Goal: Task Accomplishment & Management: Manage account settings

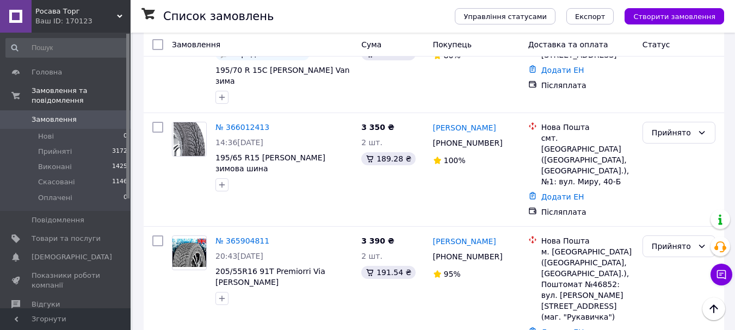
scroll to position [565, 0]
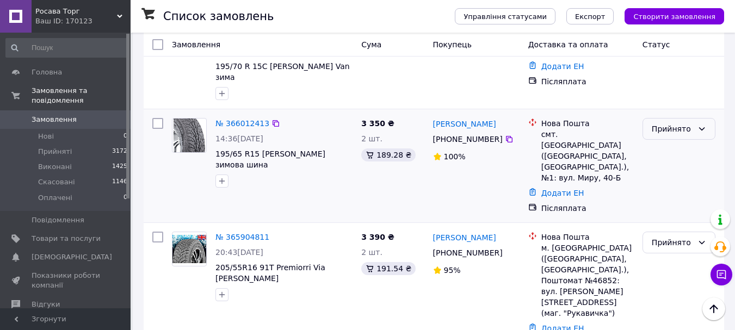
click at [664, 123] on div "Прийнято" at bounding box center [672, 129] width 41 height 12
click at [667, 121] on li "Виконано" at bounding box center [679, 123] width 72 height 20
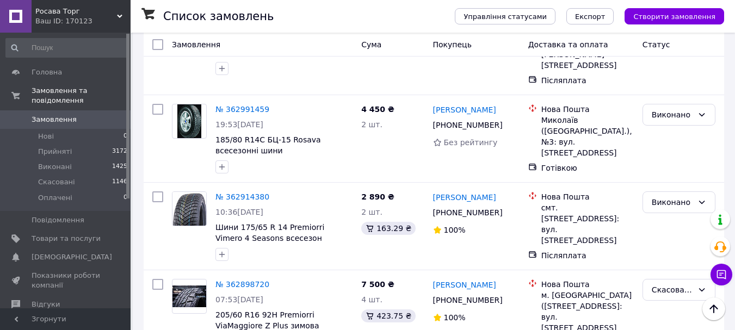
scroll to position [8715, 0]
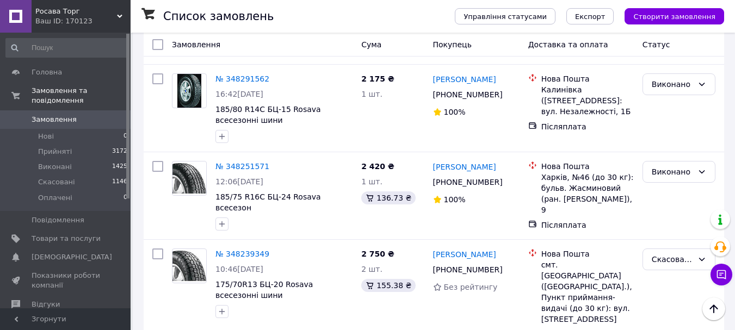
scroll to position [8634, 0]
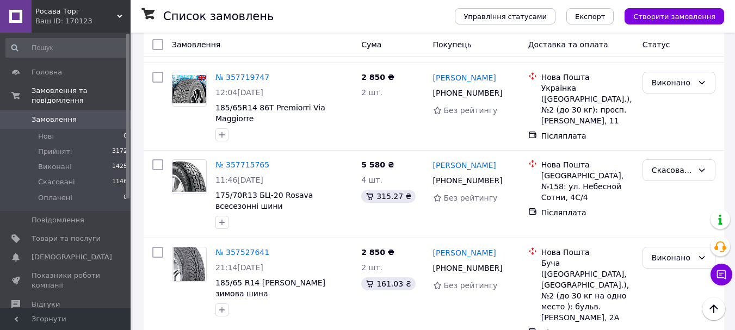
scroll to position [8498, 0]
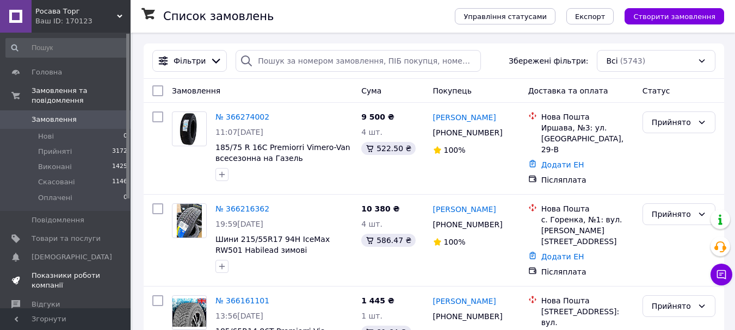
click at [73, 271] on span "Показники роботи компанії" at bounding box center [66, 281] width 69 height 20
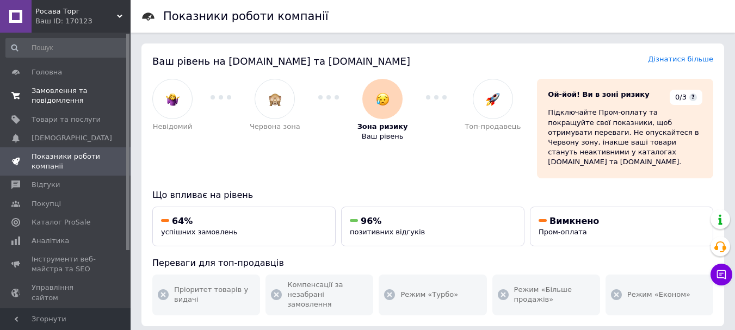
click at [47, 86] on span "Замовлення та повідомлення" at bounding box center [66, 96] width 69 height 20
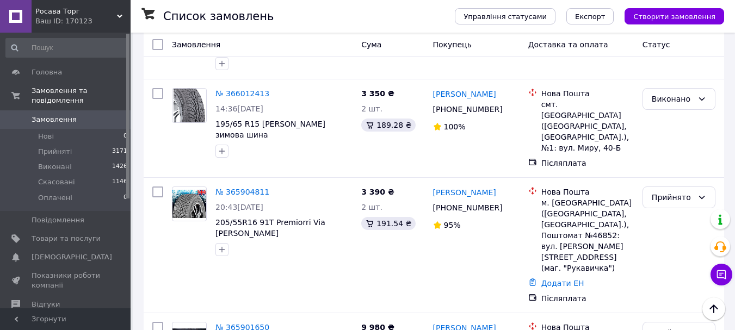
scroll to position [866, 0]
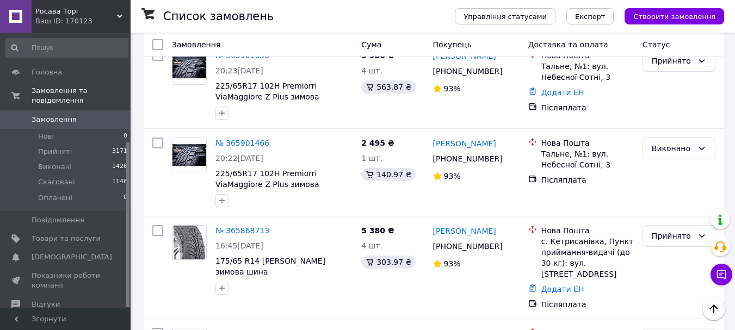
click at [127, 252] on div at bounding box center [127, 171] width 3 height 274
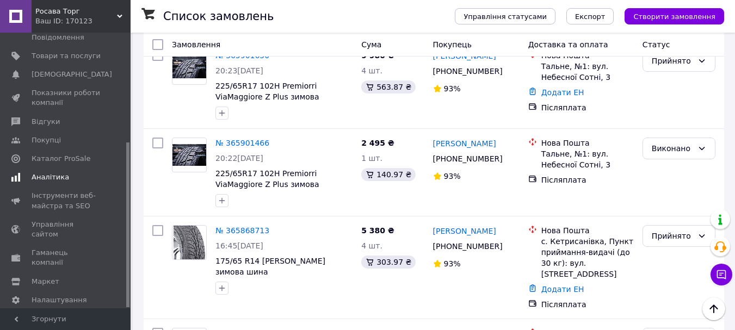
click at [55, 172] on span "Аналітика" at bounding box center [51, 177] width 38 height 10
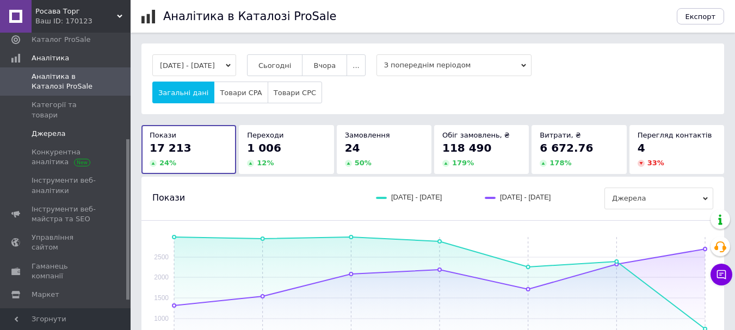
click at [50, 129] on span "Джерела" at bounding box center [49, 134] width 34 height 10
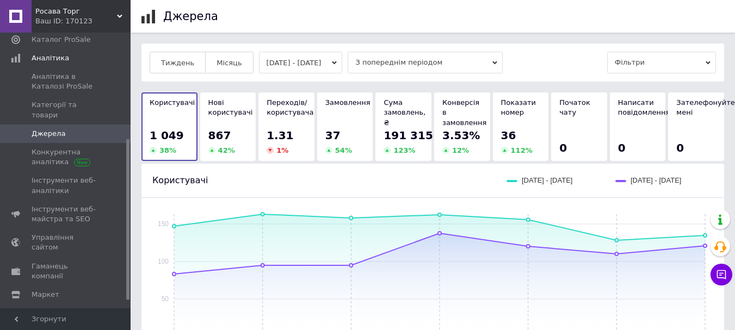
click at [66, 129] on span "Джерела" at bounding box center [66, 134] width 69 height 10
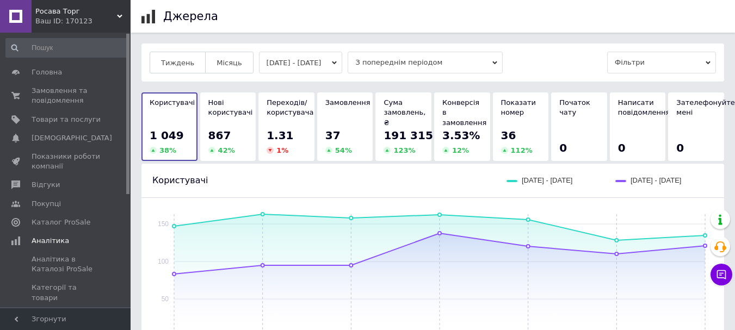
click at [127, 75] on div at bounding box center [127, 171] width 3 height 274
click at [59, 95] on span "Замовлення та повідомлення" at bounding box center [66, 96] width 69 height 20
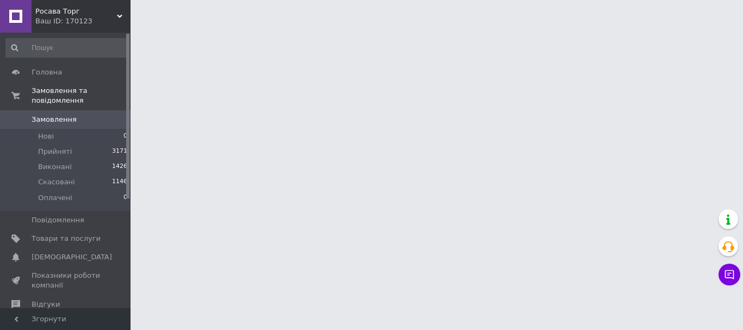
click at [129, 52] on div at bounding box center [127, 116] width 3 height 165
click at [126, 28] on div "Росава Торг Ваш ID: 170123" at bounding box center [81, 16] width 99 height 33
click at [126, 28] on div "Росава [PERSON_NAME] ID: 170123 Сайт Росава [PERSON_NAME] покупця Перевірити ст…" at bounding box center [65, 16] width 131 height 33
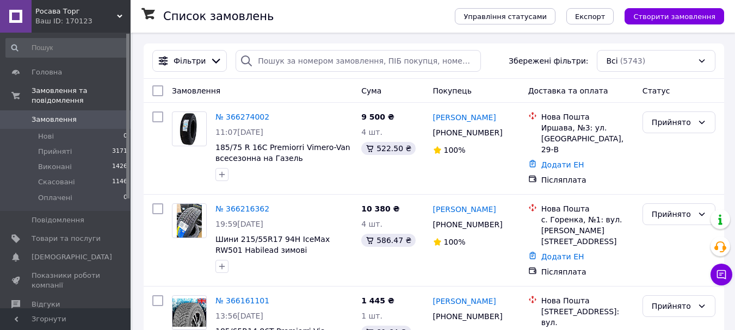
click at [128, 32] on div "Росава Торг Ваш ID: 170123" at bounding box center [81, 16] width 99 height 33
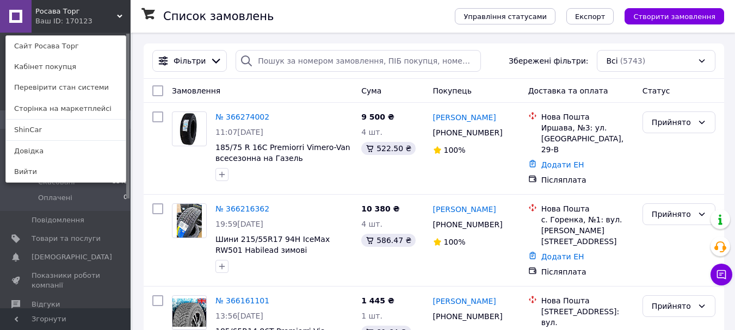
click at [151, 27] on div at bounding box center [152, 16] width 22 height 33
click at [171, 26] on div "Список замовлень" at bounding box center [298, 16] width 270 height 33
click at [187, 1] on div "Список замовлень" at bounding box center [298, 16] width 270 height 33
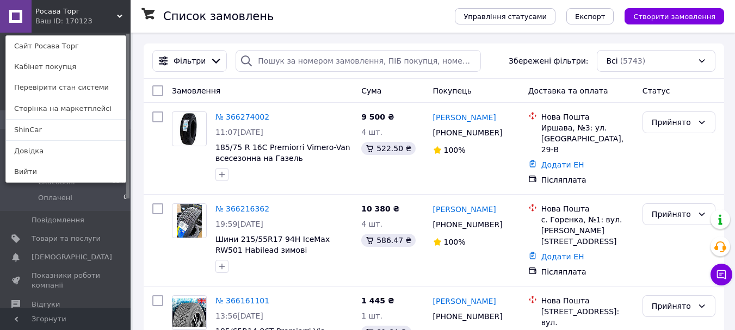
click at [236, 7] on div "Список замовлень" at bounding box center [298, 16] width 270 height 33
click at [226, 10] on div "Список замовлень" at bounding box center [298, 16] width 270 height 33
click at [218, 26] on div "Список замовлень" at bounding box center [298, 16] width 270 height 33
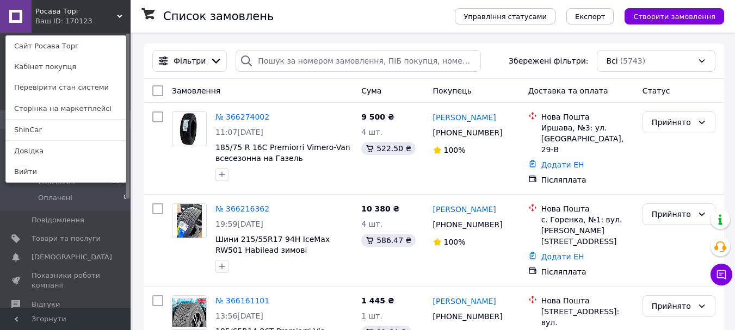
click at [187, 30] on div "Список замовлень" at bounding box center [298, 16] width 270 height 33
click at [155, 17] on div at bounding box center [152, 16] width 22 height 33
click at [158, 4] on div at bounding box center [152, 16] width 22 height 33
click at [158, 28] on div at bounding box center [152, 16] width 22 height 33
click at [167, 13] on h1 "Список замовлень" at bounding box center [218, 16] width 110 height 13
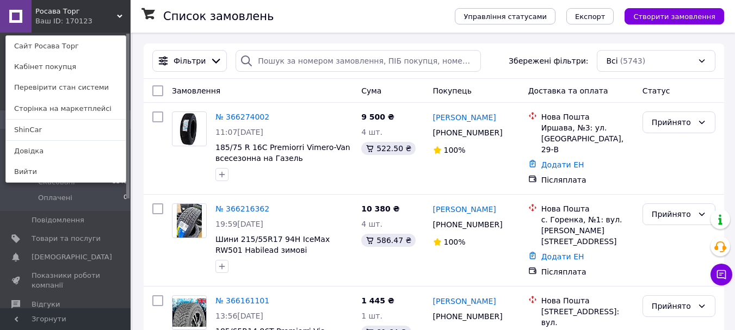
click at [175, 25] on div "Список замовлень" at bounding box center [298, 16] width 270 height 33
click at [192, 0] on div "Список замовлень" at bounding box center [298, 16] width 270 height 33
click at [193, 32] on div "Список замовлень" at bounding box center [298, 16] width 270 height 33
click at [57, 234] on span "Товари та послуги" at bounding box center [66, 239] width 69 height 10
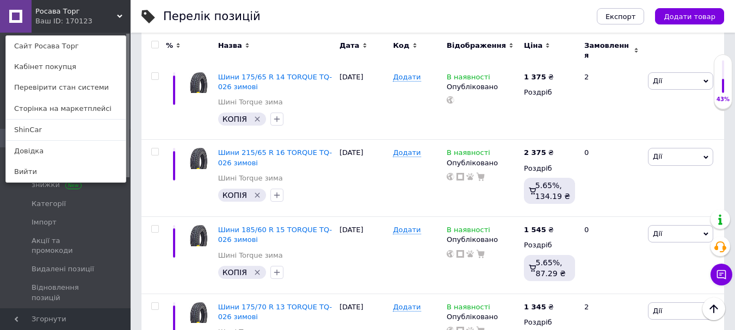
scroll to position [1444, 0]
